Goal: Information Seeking & Learning: Learn about a topic

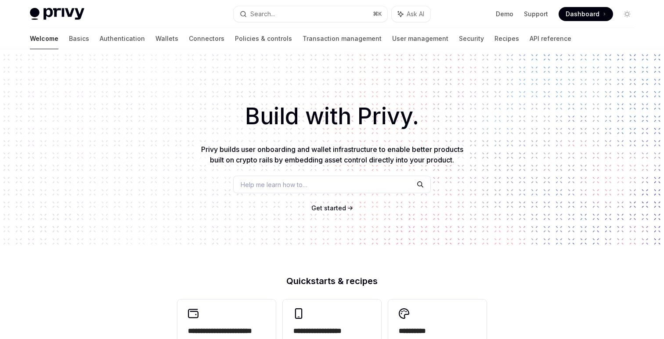
click at [51, 41] on div "Welcome Basics Authentication Wallets Connectors Policies & controls Transactio…" at bounding box center [301, 38] width 542 height 21
click at [69, 41] on link "Basics" at bounding box center [79, 38] width 20 height 21
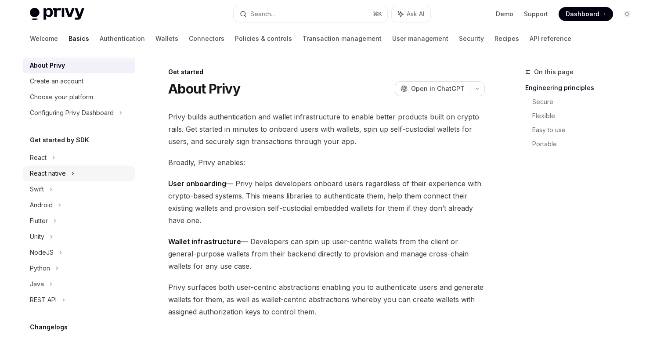
scroll to position [26, 0]
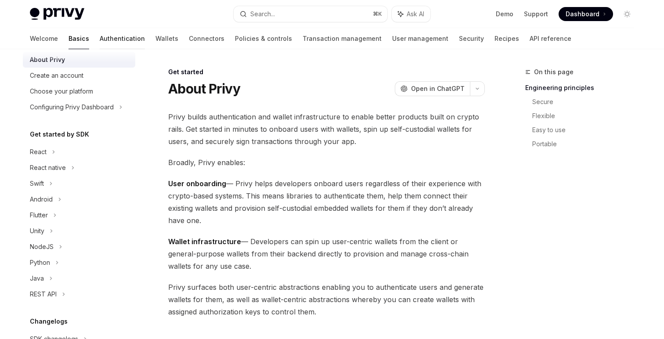
click at [100, 35] on link "Authentication" at bounding box center [122, 38] width 45 height 21
type textarea "*"
